Goal: Find contact information: Find contact information

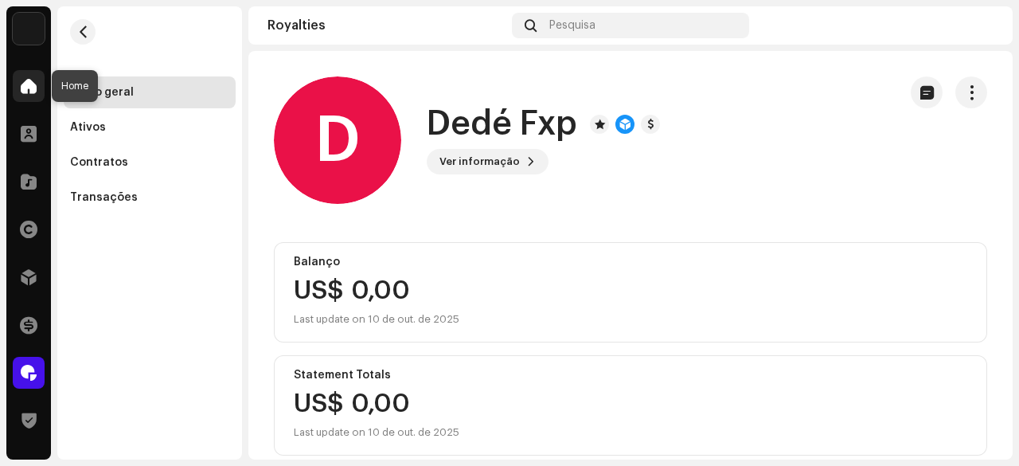
click at [29, 96] on div at bounding box center [29, 86] width 32 height 32
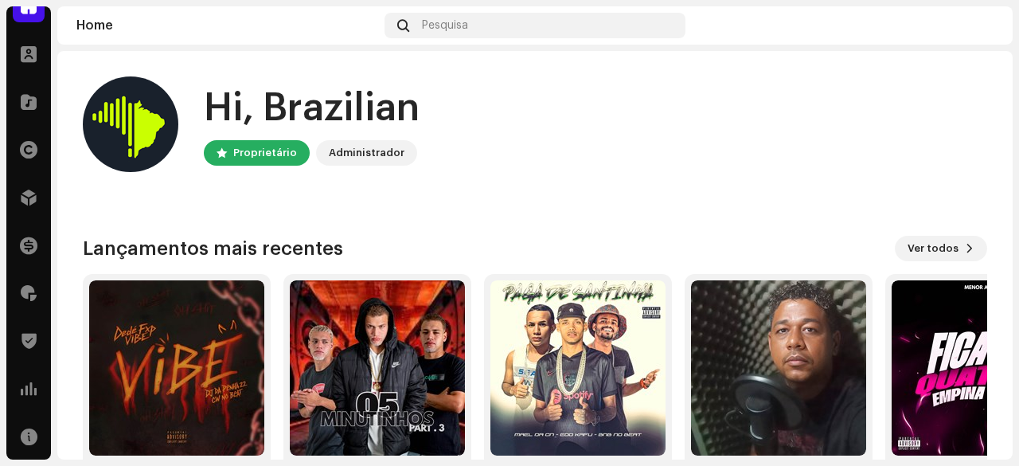
scroll to position [167, 0]
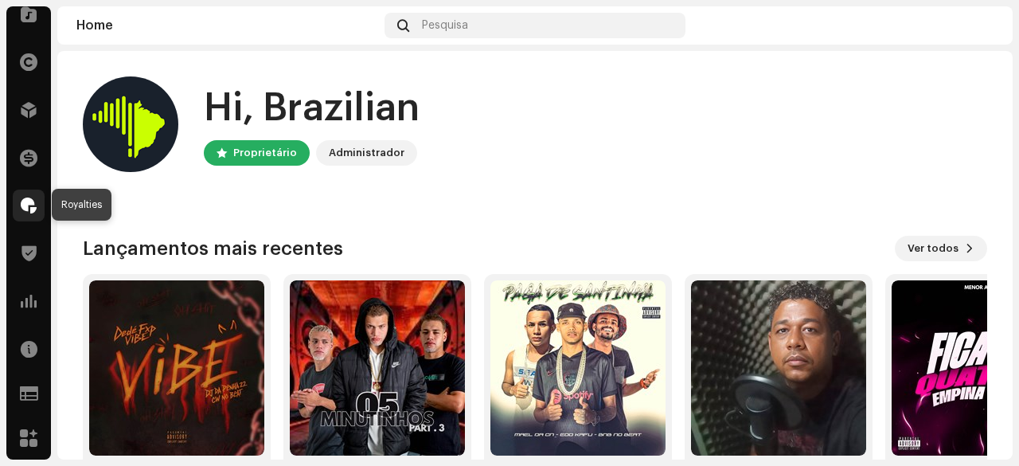
click at [27, 206] on span at bounding box center [29, 205] width 16 height 13
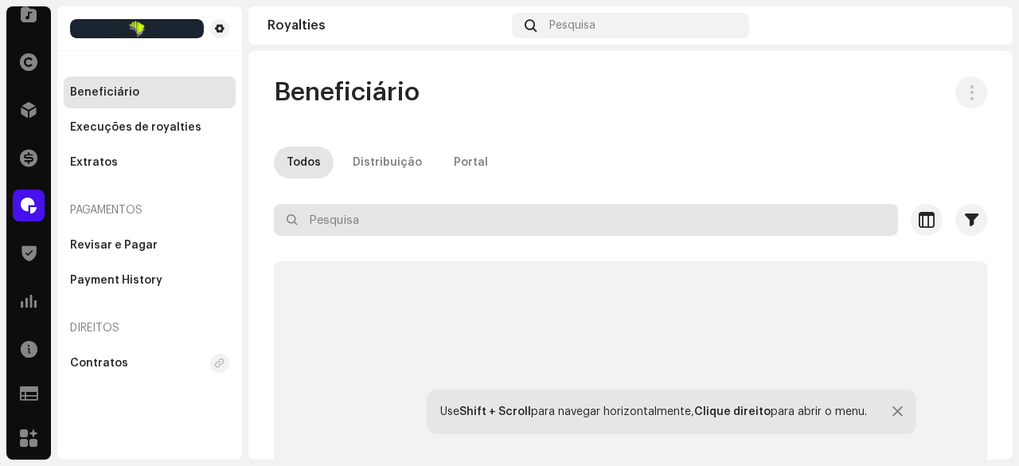
click at [338, 219] on input "text" at bounding box center [586, 220] width 624 height 32
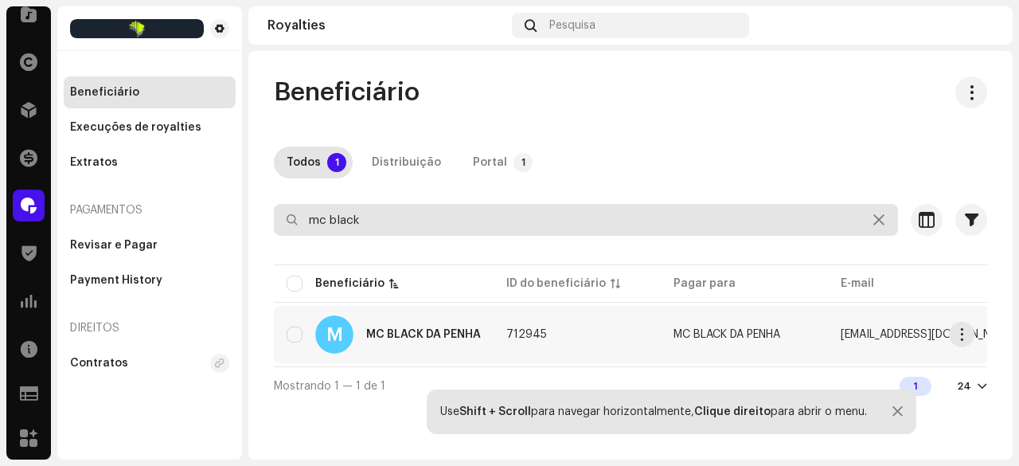
type input "mc black"
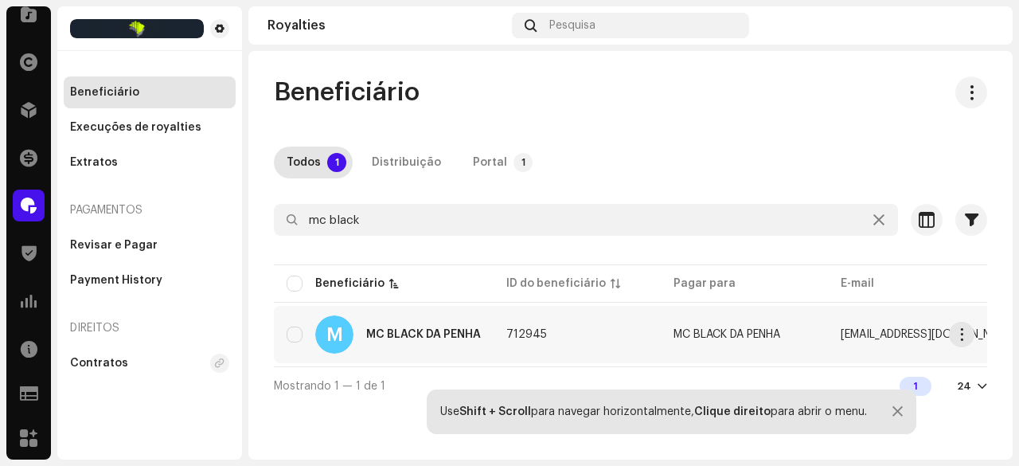
click at [429, 334] on div "MC BLACK DA PENHA" at bounding box center [423, 334] width 115 height 11
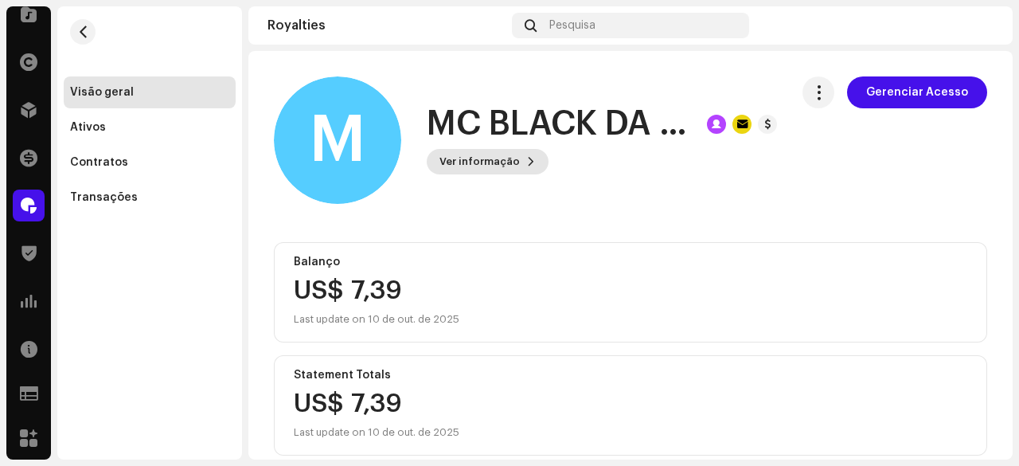
click at [499, 170] on span "Ver informação" at bounding box center [479, 162] width 80 height 32
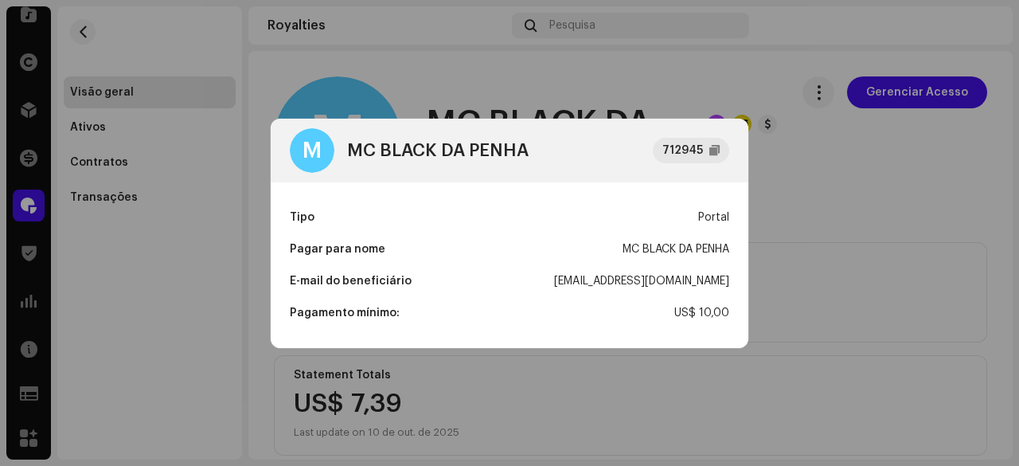
drag, startPoint x: 524, startPoint y: 282, endPoint x: 729, endPoint y: 288, distance: 205.5
click at [729, 288] on div "Tipo Portal Pagar para nome MC BLACK [PERSON_NAME] E-mail do beneficiário [EMAI…" at bounding box center [510, 265] width 478 height 166
copy div "[EMAIL_ADDRESS][DOMAIN_NAME]"
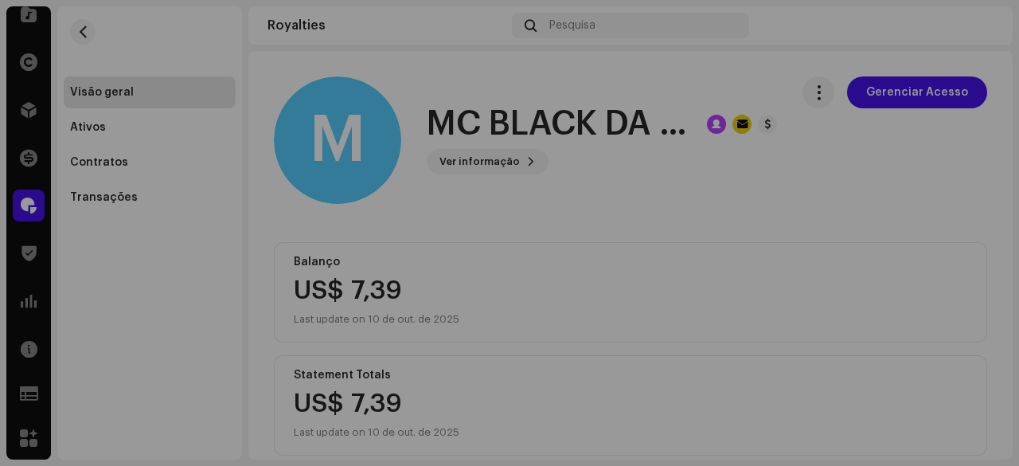
click at [858, 230] on div "M MC BLACK [PERSON_NAME] 712945 Tipo Portal Pagar para nome MC BLACK [PERSON_NA…" at bounding box center [509, 233] width 1019 height 466
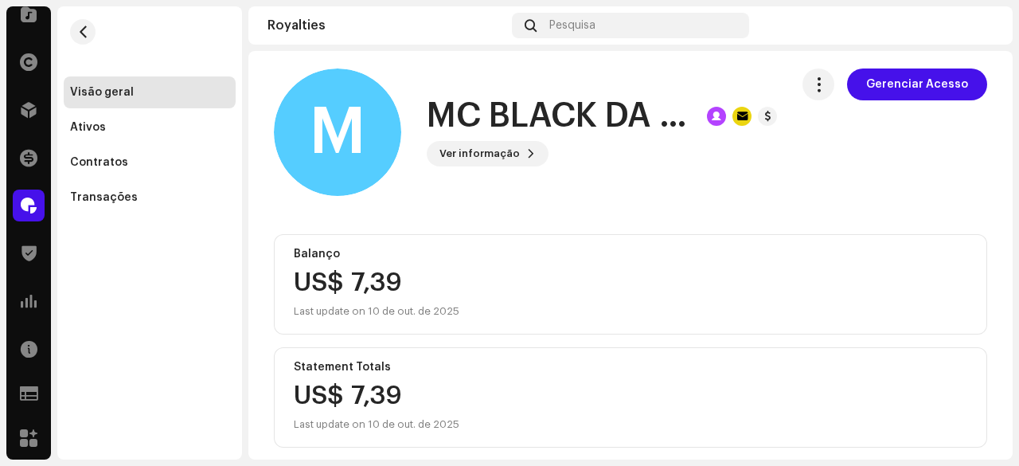
scroll to position [7, 0]
click at [86, 31] on span "button" at bounding box center [83, 31] width 12 height 13
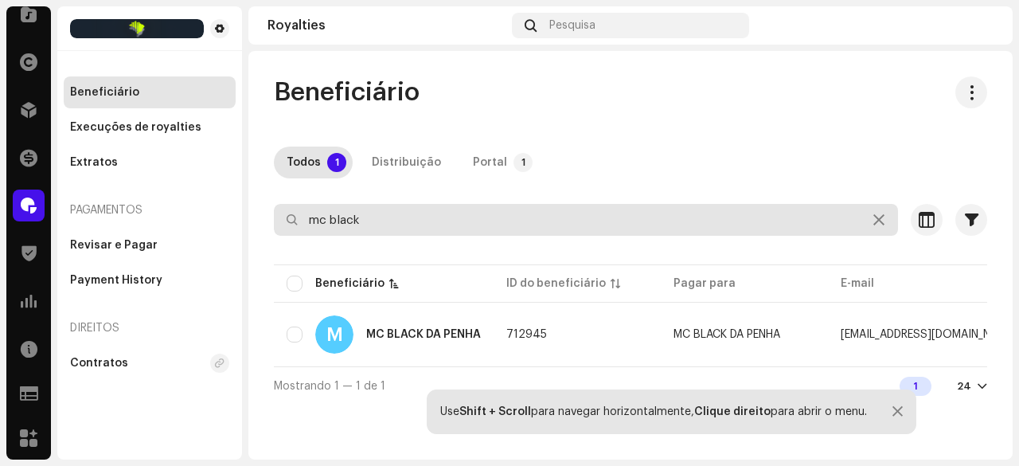
drag, startPoint x: 373, startPoint y: 218, endPoint x: 311, endPoint y: 223, distance: 61.5
click at [311, 223] on input "mc black" at bounding box center [586, 220] width 624 height 32
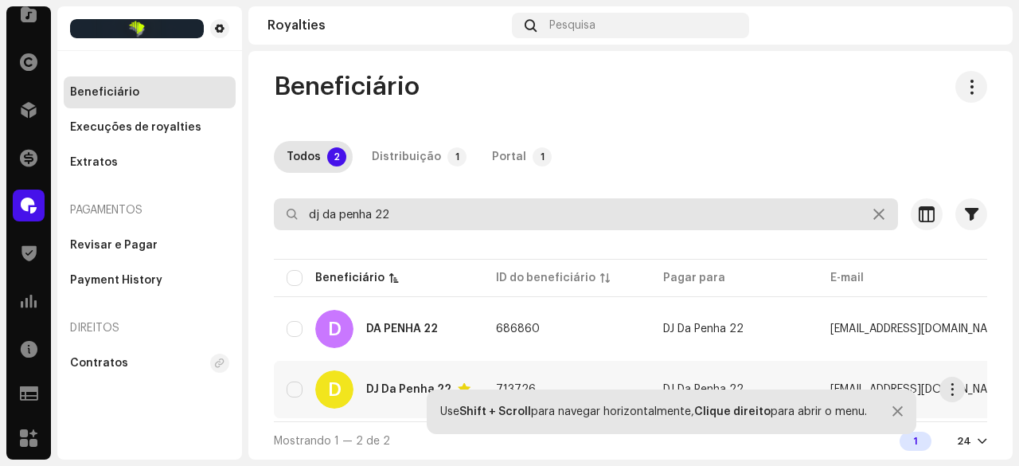
scroll to position [11, 0]
type input "dj da penha 22"
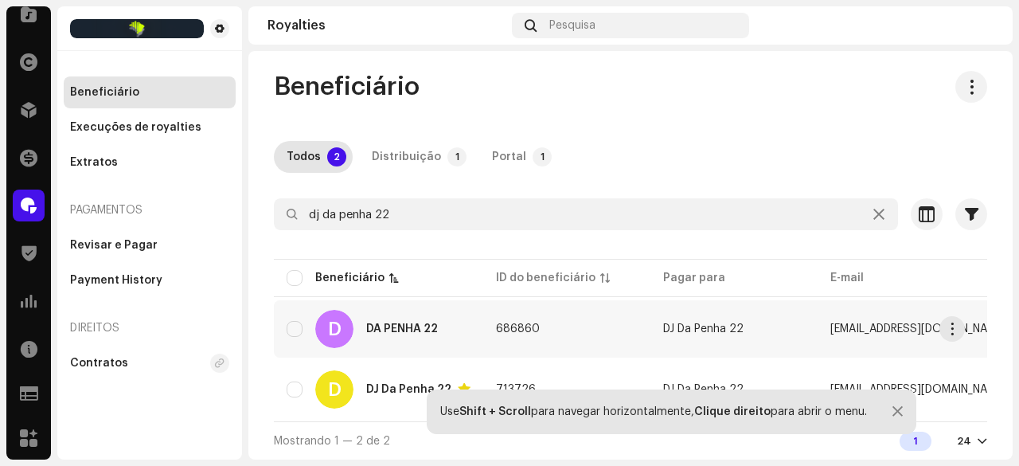
click at [404, 323] on div "DA PENHA 22" at bounding box center [402, 328] width 72 height 11
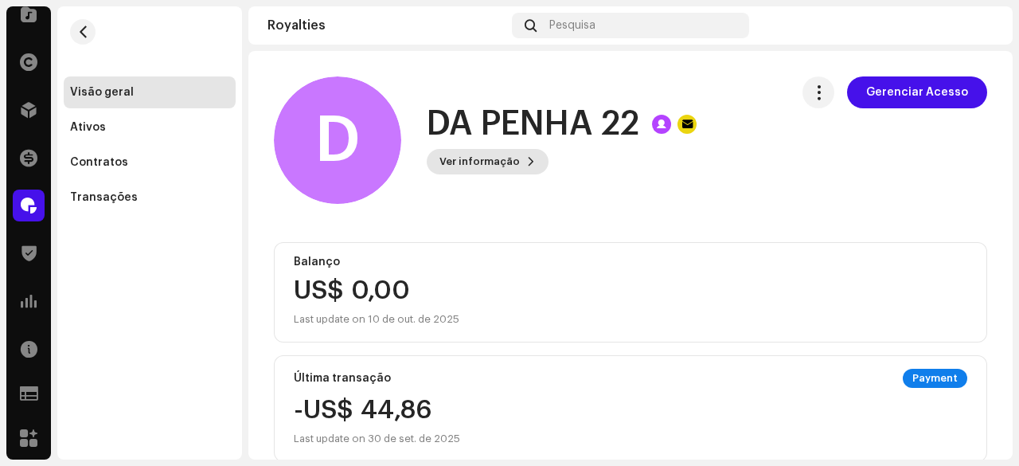
click at [482, 166] on span "Ver informação" at bounding box center [479, 162] width 80 height 32
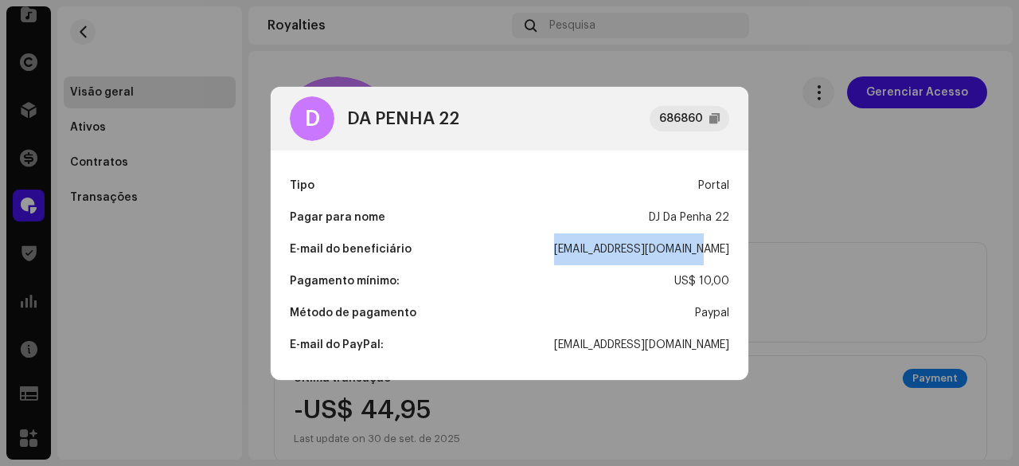
drag, startPoint x: 591, startPoint y: 252, endPoint x: 732, endPoint y: 251, distance: 141.7
click at [732, 251] on div "Tipo Portal Pagar para nome [PERSON_NAME] 22 E-mail do beneficiário [EMAIL_ADDR…" at bounding box center [510, 264] width 478 height 229
copy div "[EMAIL_ADDRESS][DOMAIN_NAME]"
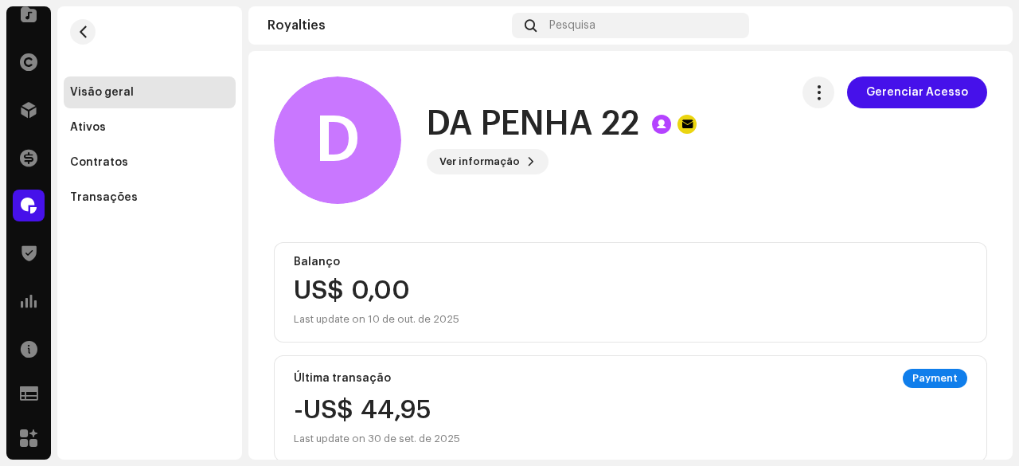
click at [84, 48] on div "D [PERSON_NAME] 22 686860 Tipo Portal Pagar para nome [PERSON_NAME] 22 E-mail d…" at bounding box center [509, 233] width 1019 height 466
click at [76, 33] on button "button" at bounding box center [82, 31] width 25 height 25
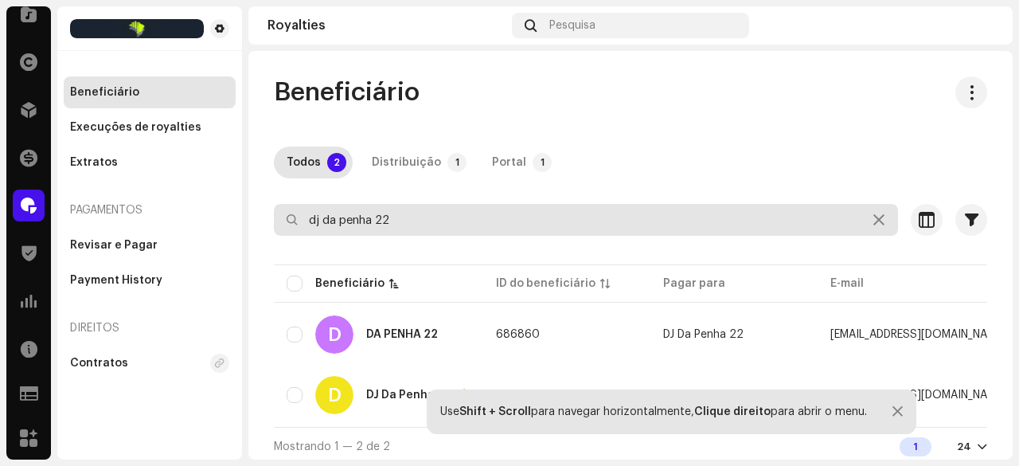
drag, startPoint x: 338, startPoint y: 223, endPoint x: 310, endPoint y: 228, distance: 28.3
click at [310, 228] on input "dj da penha 22" at bounding box center [586, 220] width 624 height 32
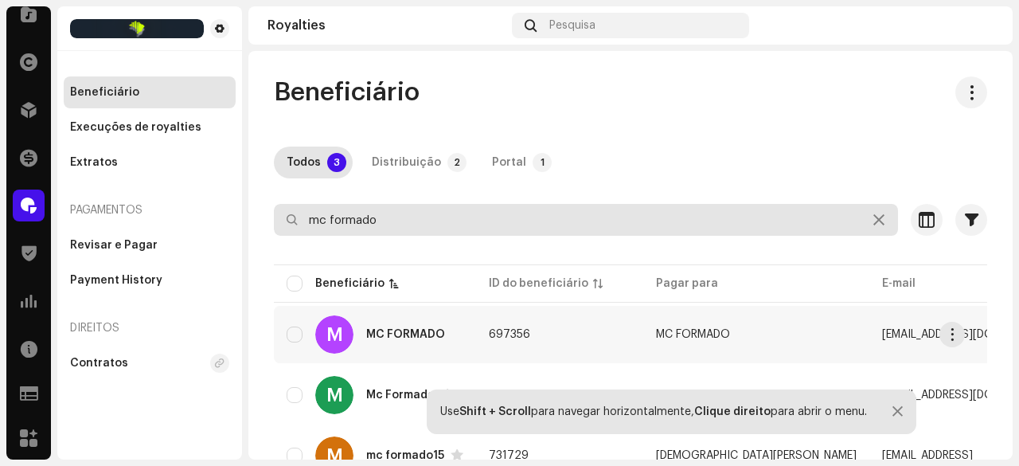
type input "mc formado"
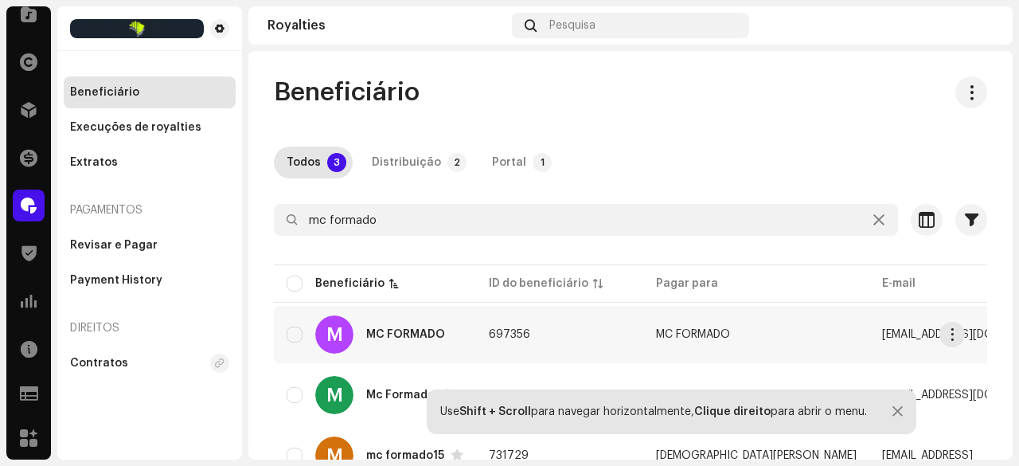
click at [409, 335] on div "MC FORMADO" at bounding box center [405, 334] width 79 height 11
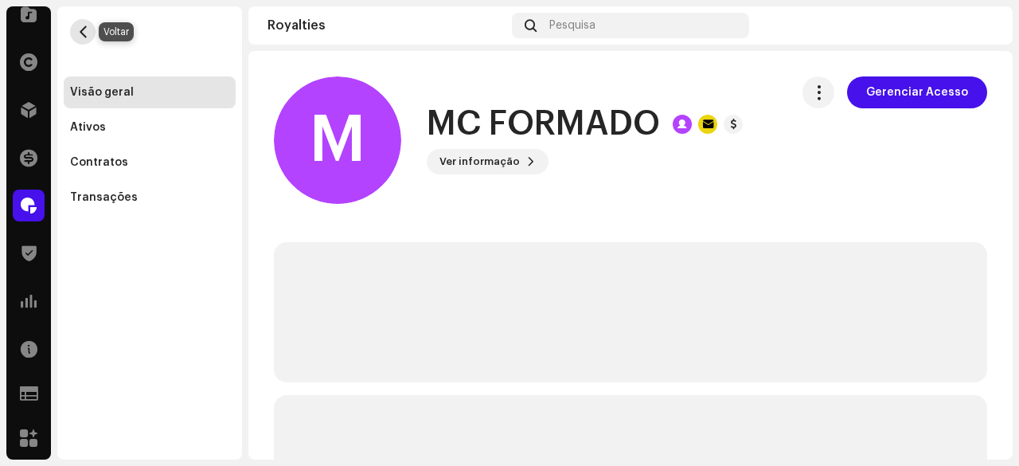
click at [80, 33] on span "button" at bounding box center [83, 31] width 12 height 13
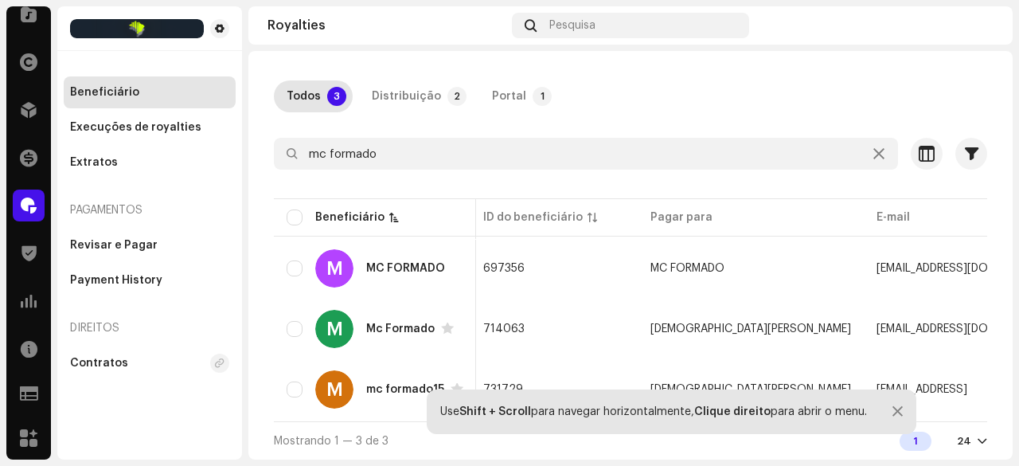
scroll to position [0, 5]
click at [388, 263] on div "MC FORMADO" at bounding box center [405, 268] width 79 height 11
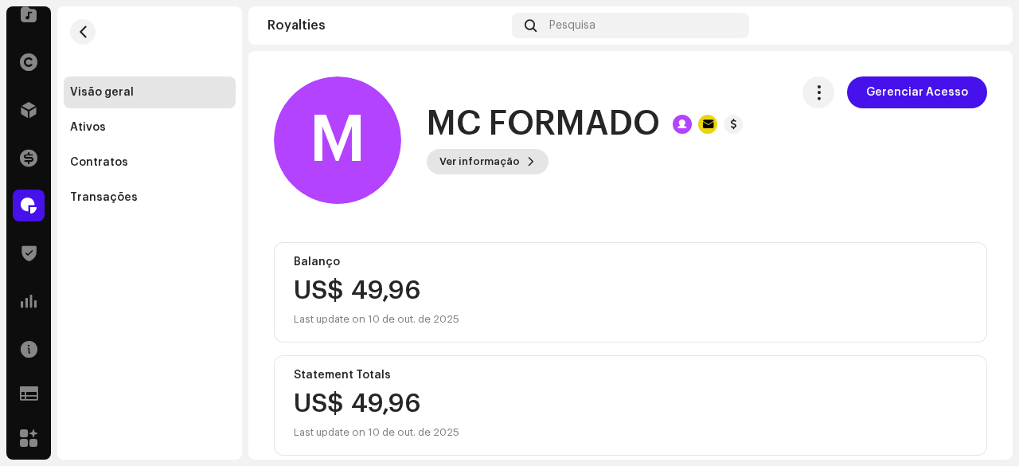
click at [487, 162] on span "Ver informação" at bounding box center [479, 162] width 80 height 32
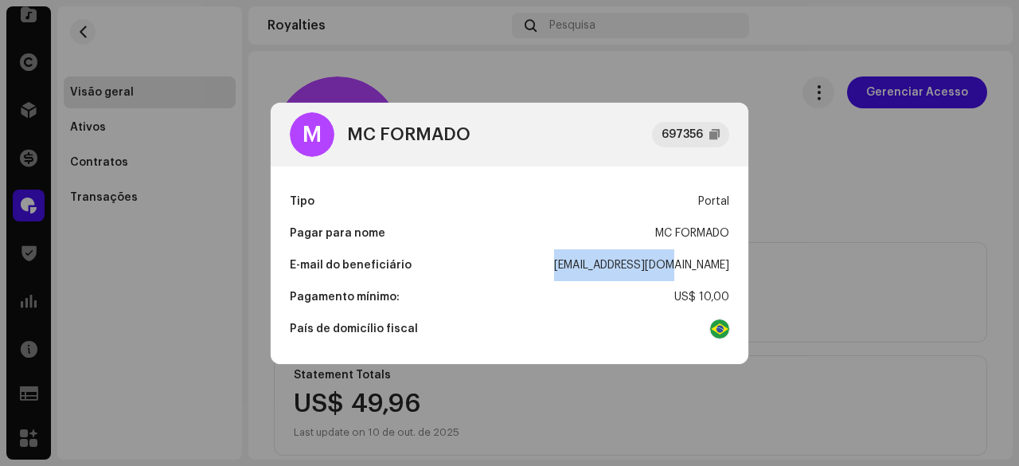
drag, startPoint x: 602, startPoint y: 264, endPoint x: 729, endPoint y: 274, distance: 127.7
click at [729, 274] on div "Tipo Portal Pagar para nome MC FORMADO E-mail do beneficiário [EMAIL_ADDRESS][D…" at bounding box center [510, 264] width 478 height 197
copy div "[EMAIL_ADDRESS][DOMAIN_NAME]"
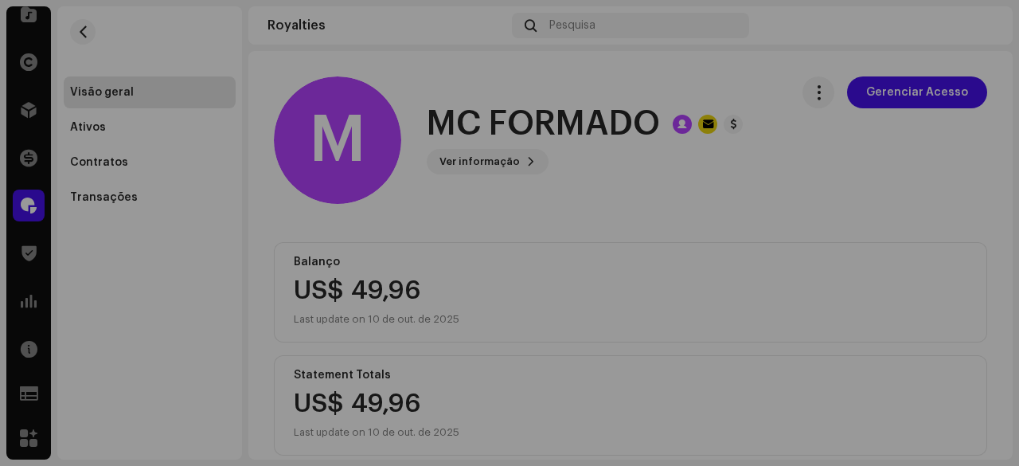
click at [452, 88] on div "M MC FORMADO 697356 Tipo Portal Pagar para nome MC FORMADO E-mail do beneficiár…" at bounding box center [509, 233] width 1019 height 466
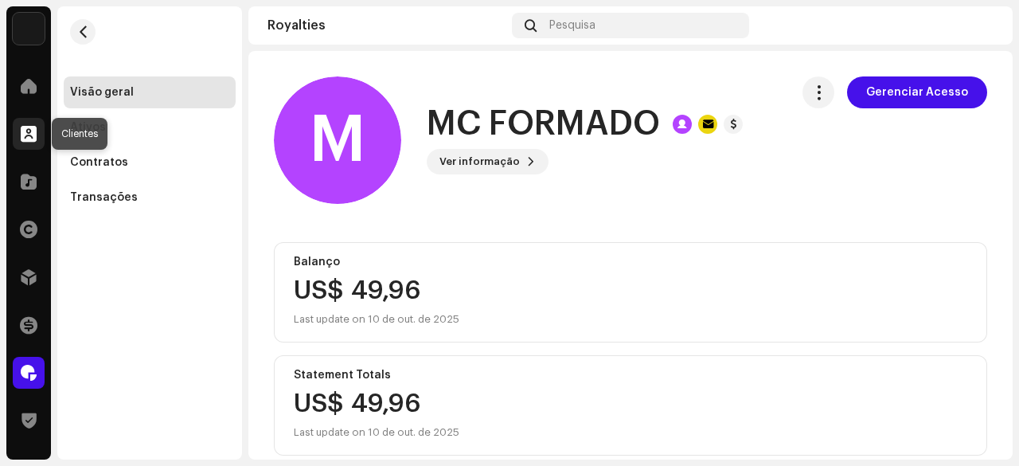
click at [37, 136] on div at bounding box center [29, 134] width 32 height 32
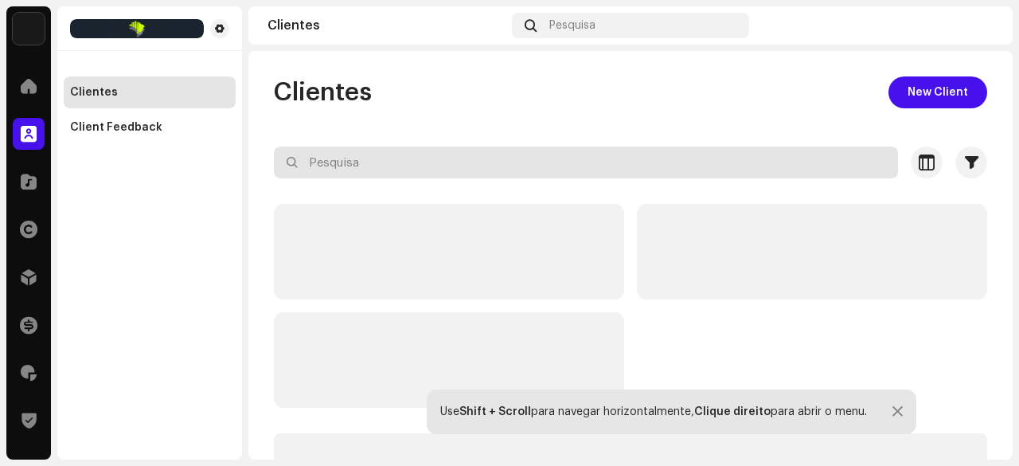
click at [342, 162] on input "text" at bounding box center [586, 162] width 624 height 32
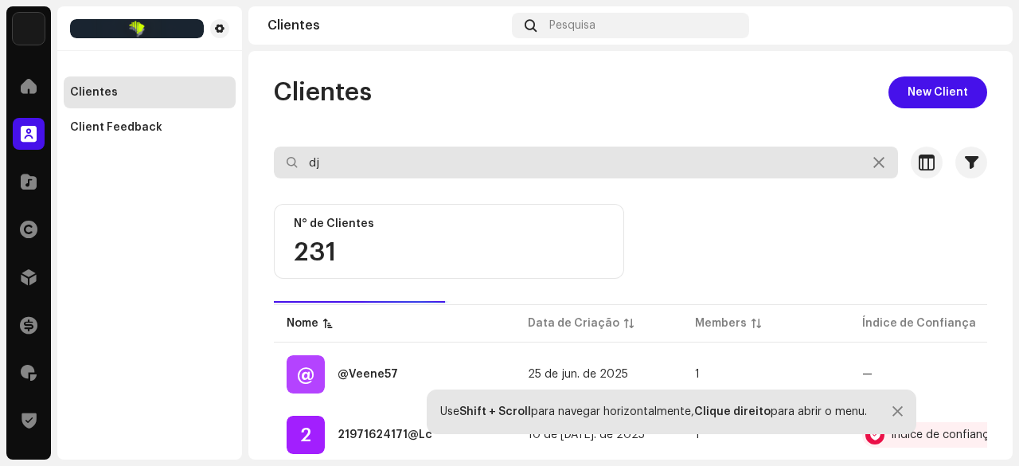
type input "d"
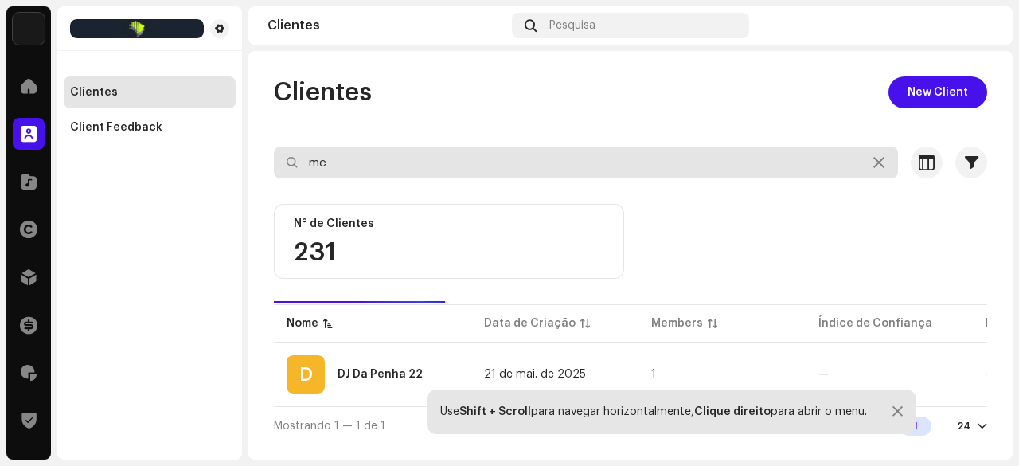
type input "m"
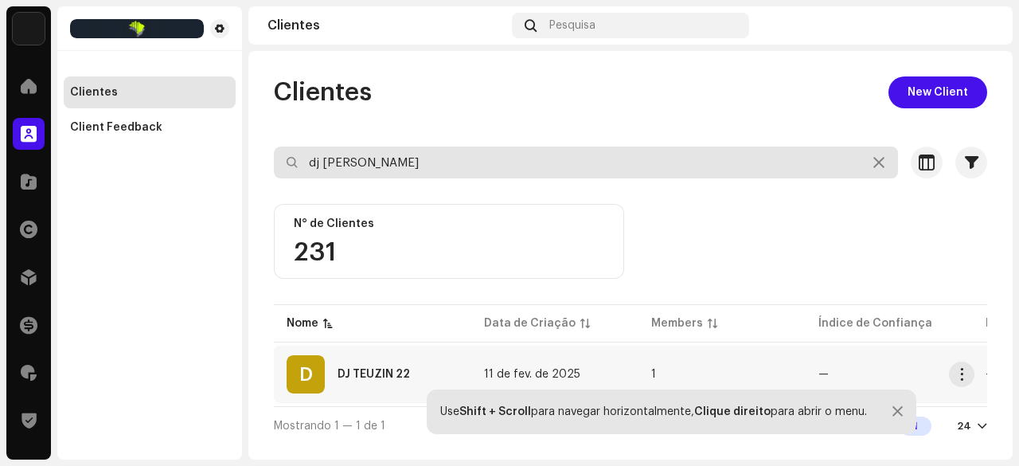
type input "dj [PERSON_NAME]"
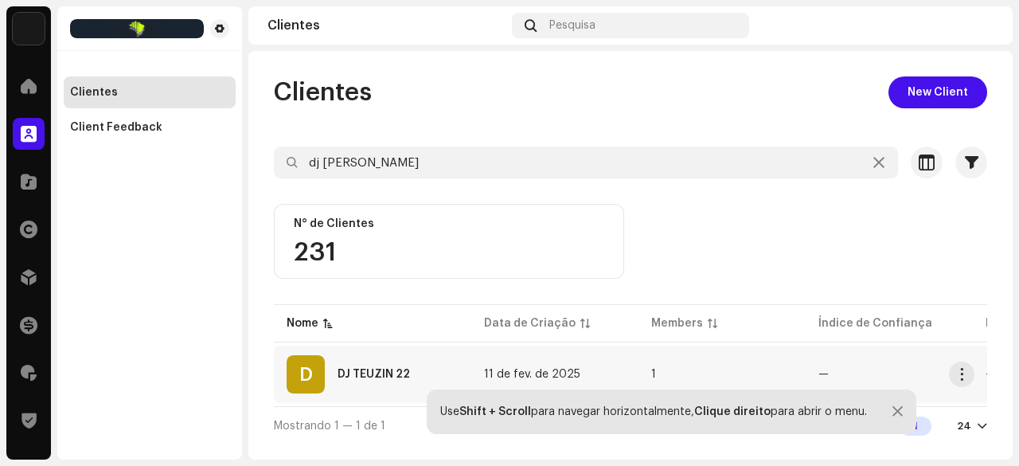
click at [374, 370] on div "DJ TEUZIN 22" at bounding box center [374, 374] width 72 height 11
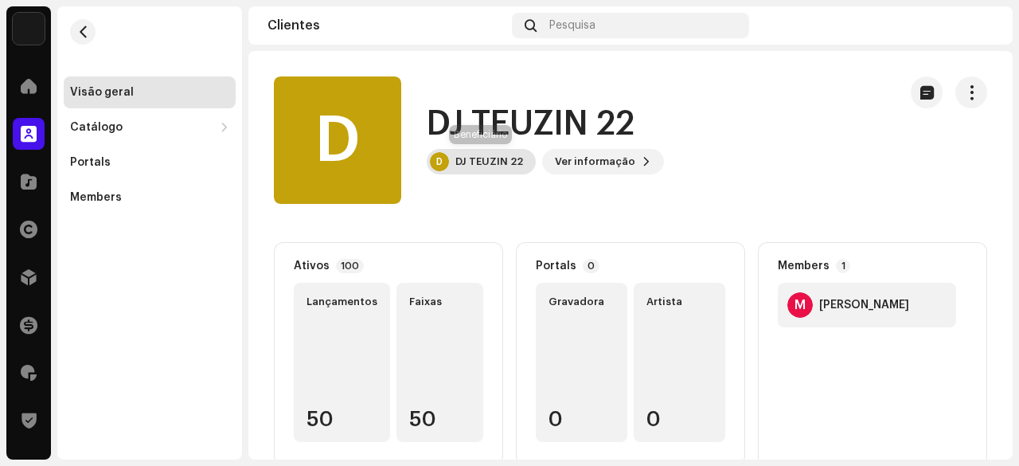
click at [476, 162] on div "DJ TEUZIN 22" at bounding box center [489, 161] width 68 height 13
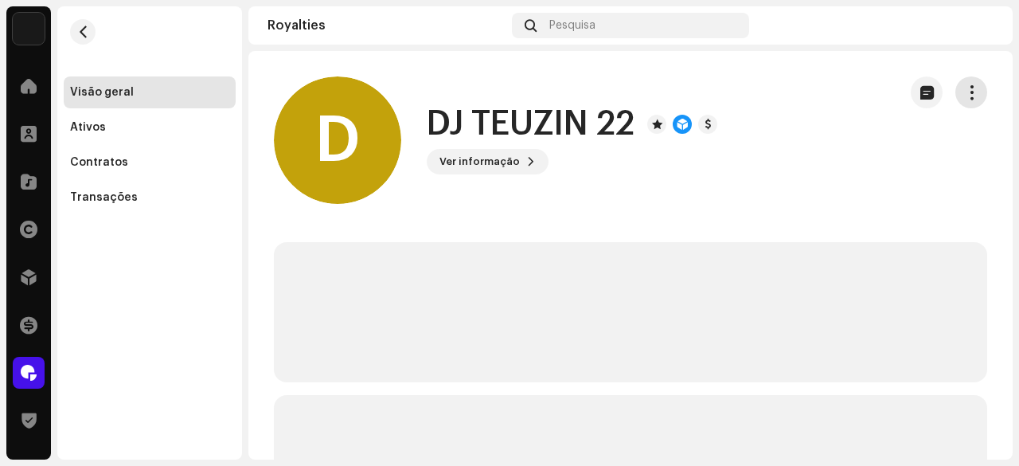
click at [966, 90] on span "button" at bounding box center [971, 92] width 15 height 13
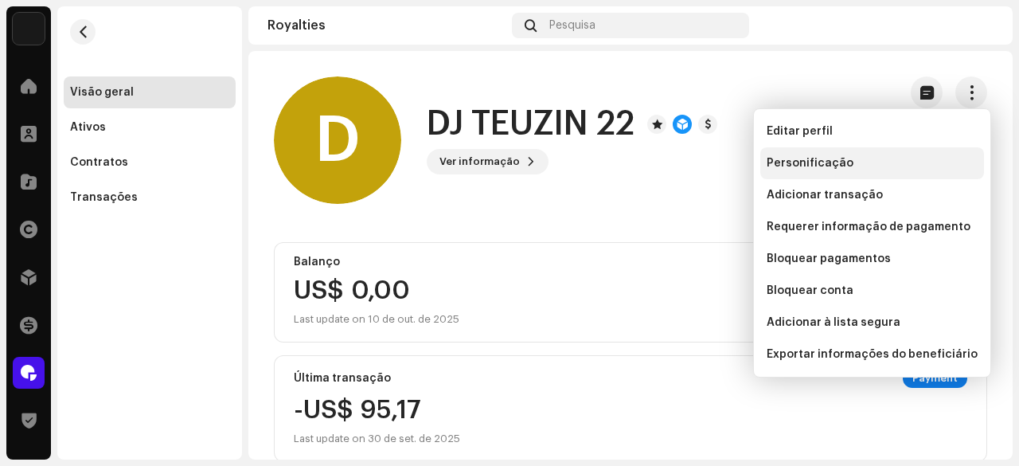
click at [787, 162] on span "Personificação" at bounding box center [810, 163] width 87 height 13
